Goal: Task Accomplishment & Management: Manage account settings

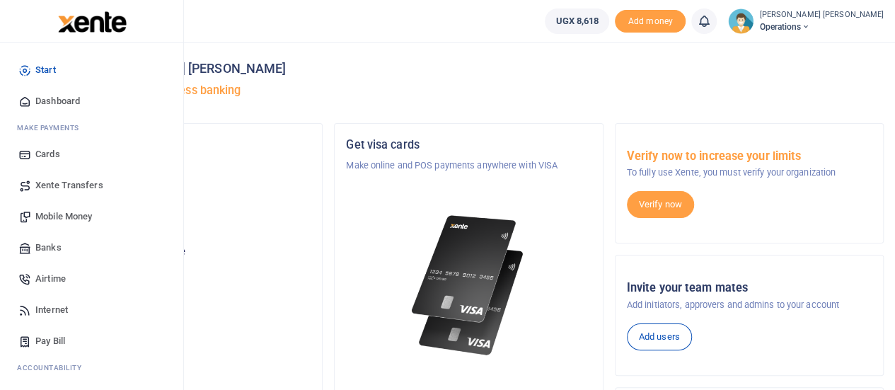
click at [177, 357] on div "Start Dashboard M ake Payments Cards Xente Transfers Mobile Money Banks Airtime…" at bounding box center [91, 274] width 183 height 462
click at [67, 219] on span "Mobile Money" at bounding box center [63, 216] width 57 height 14
click at [64, 217] on span "Mobile Money" at bounding box center [63, 216] width 57 height 14
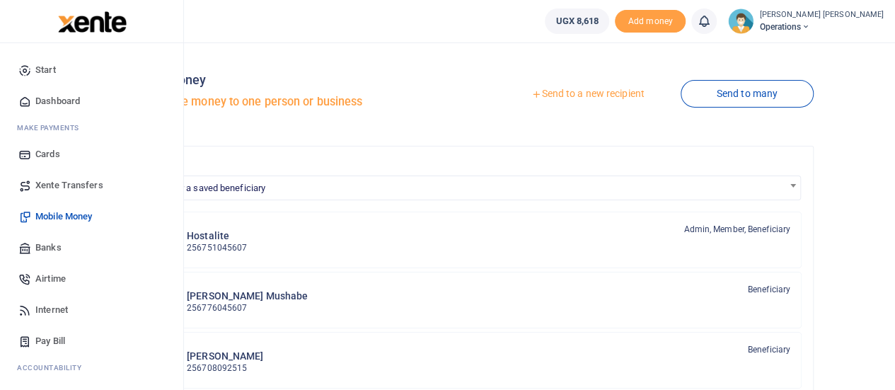
click at [69, 224] on link "Mobile Money" at bounding box center [91, 216] width 161 height 31
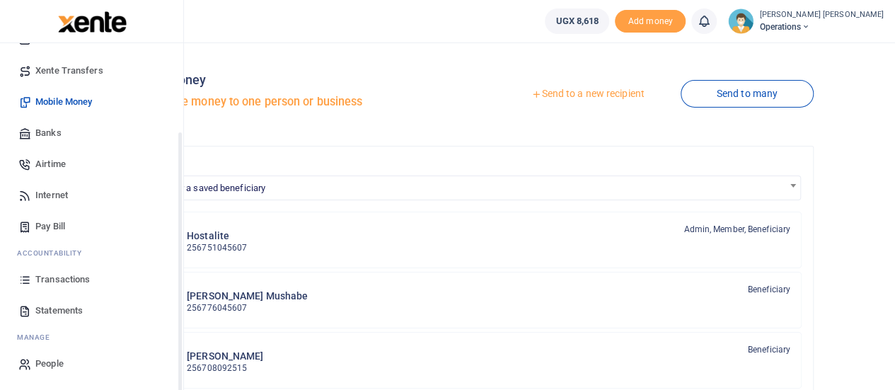
click at [178, 370] on div "Start Dashboard M ake Payments Cards Xente Transfers Mobile Money Banks Airtime…" at bounding box center [91, 160] width 183 height 462
click at [52, 284] on span "Transactions" at bounding box center [62, 279] width 54 height 14
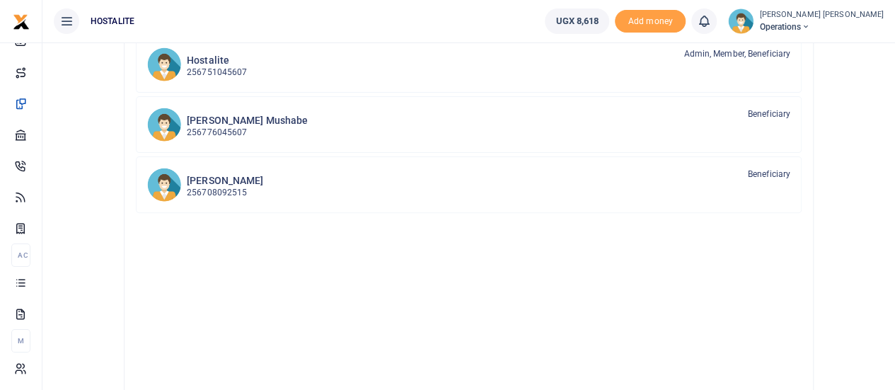
scroll to position [0, 0]
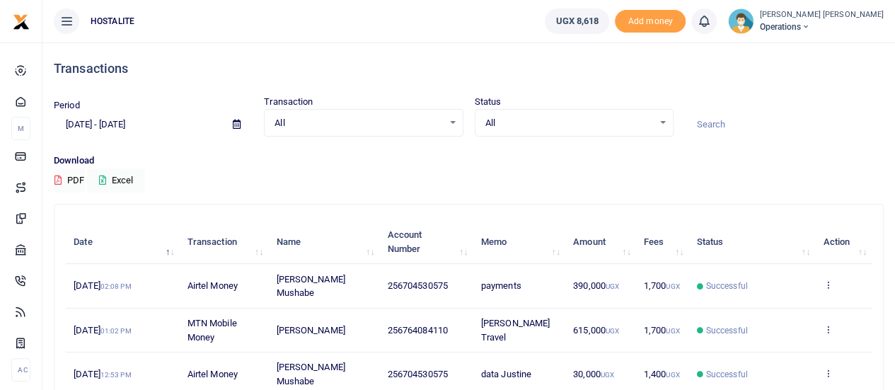
drag, startPoint x: 900, startPoint y: 146, endPoint x: 635, endPoint y: 179, distance: 266.7
click at [635, 179] on div "Download PDF Excel" at bounding box center [469, 173] width 830 height 39
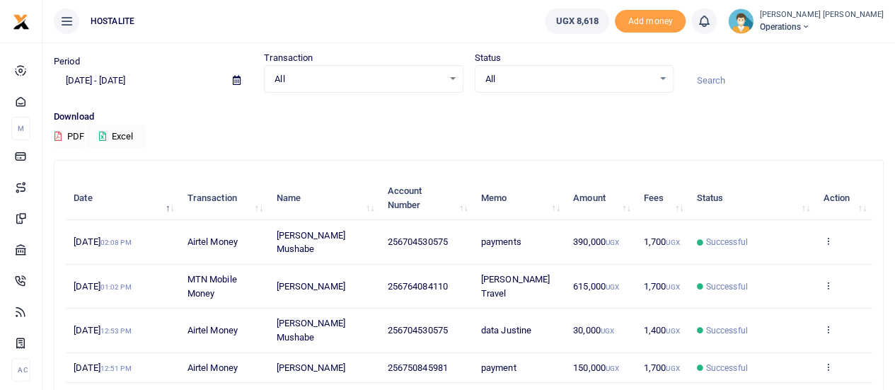
scroll to position [37, 0]
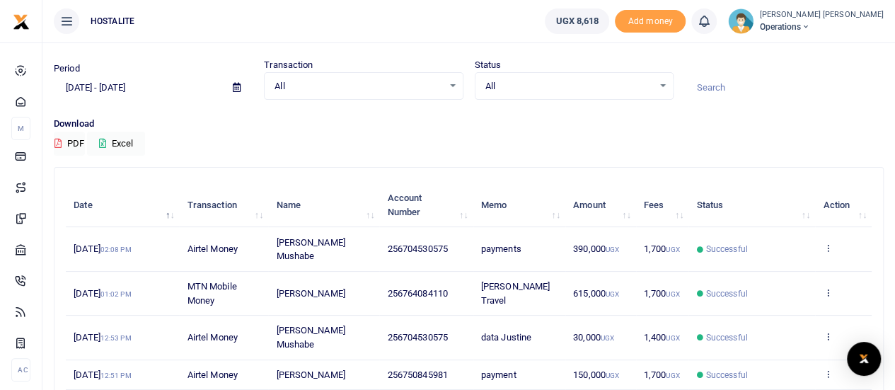
click at [874, 71] on div at bounding box center [784, 81] width 210 height 38
click at [389, 122] on p "Download" at bounding box center [469, 124] width 830 height 15
